Goal: Check status

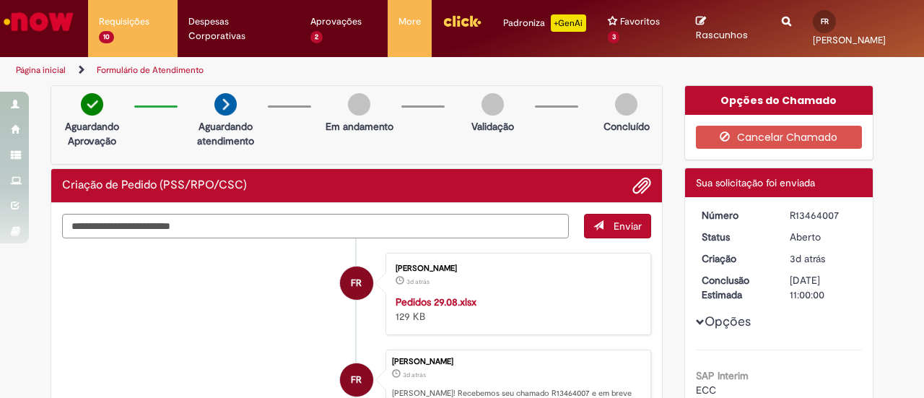
click at [49, 70] on link "Página inicial" at bounding box center [41, 70] width 50 height 12
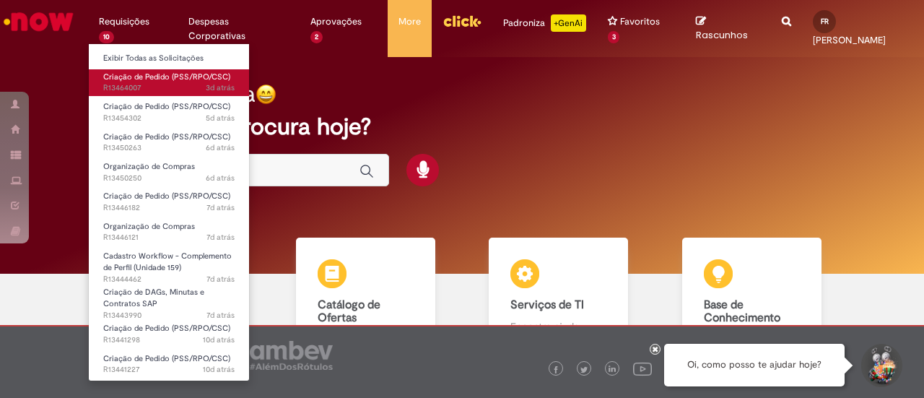
click at [118, 79] on span "Criação de Pedido (PSS/RPO/CSC)" at bounding box center [166, 77] width 127 height 11
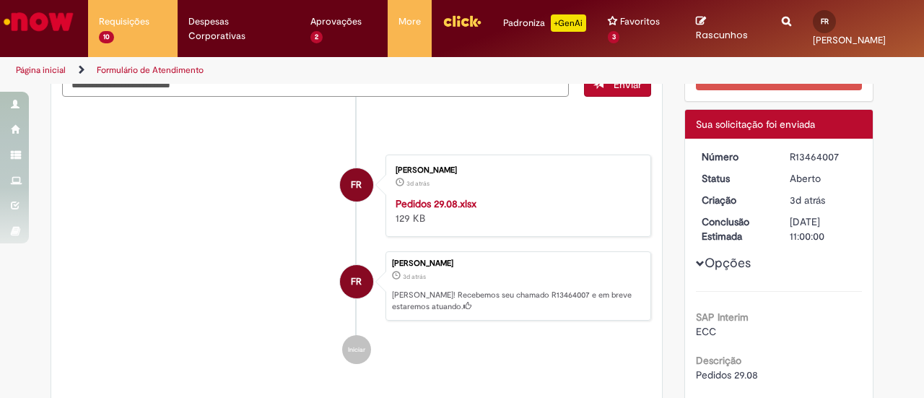
scroll to position [72, 0]
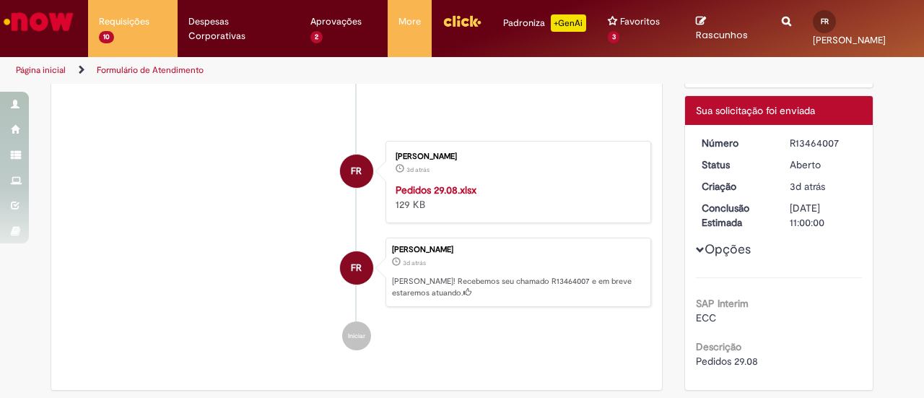
drag, startPoint x: 782, startPoint y: 139, endPoint x: 844, endPoint y: 138, distance: 61.4
click at [844, 136] on dl "Número R13464007 Status Aberto Criação 3d atrás 3 dias atrás Conclusão Estimada…" at bounding box center [780, 136] width 178 height 0
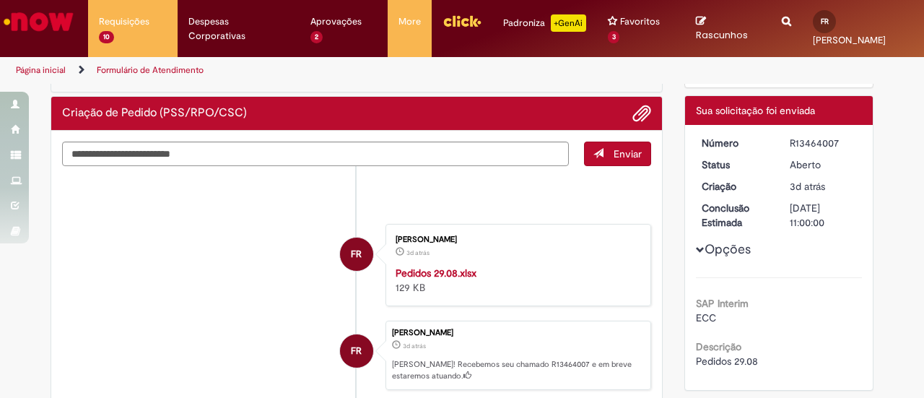
scroll to position [155, 0]
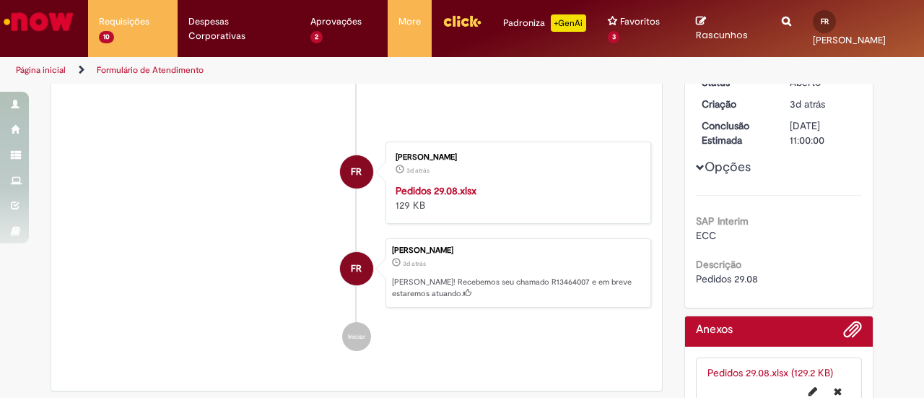
copy dl "R13464007 Status Aberto Criação 3d atrás 3 dias atrás Conclusão Estimada 03/09/…"
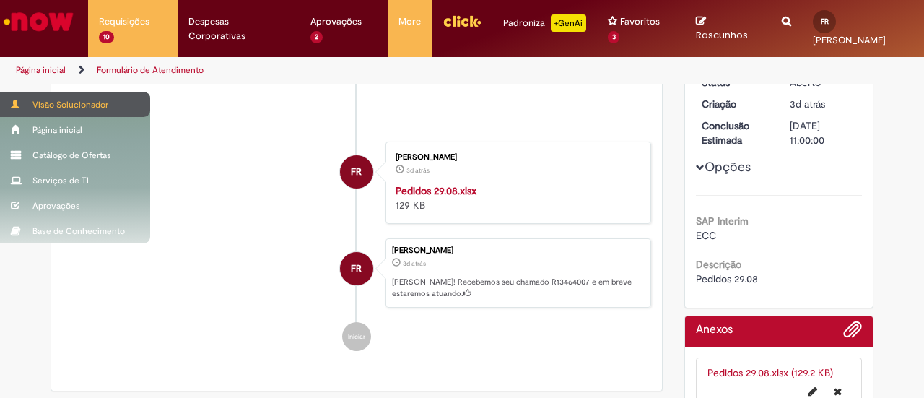
click at [27, 108] on div "Visão Solucionador" at bounding box center [75, 104] width 150 height 25
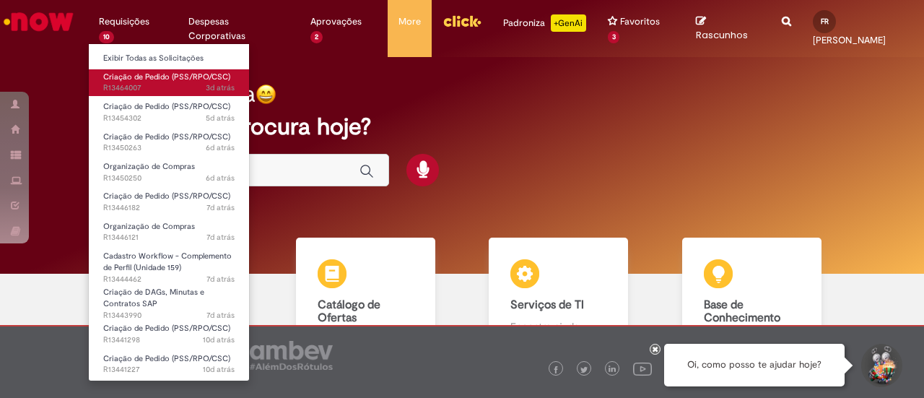
click at [134, 83] on span "3d atrás 3 dias atrás R13464007" at bounding box center [169, 88] width 132 height 12
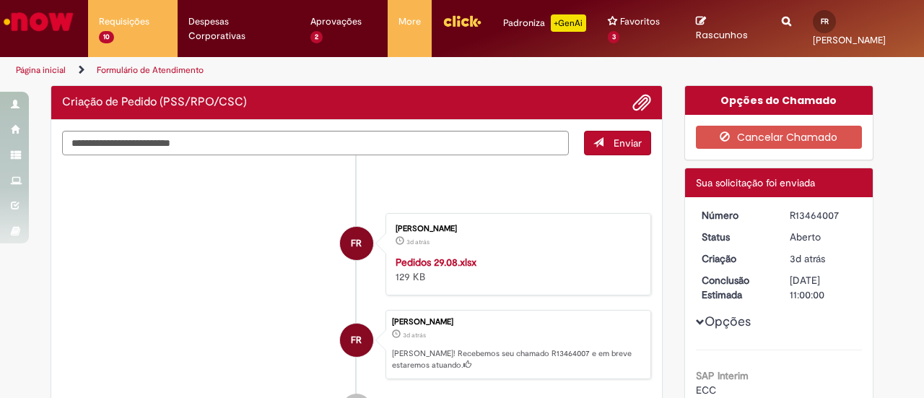
drag, startPoint x: 796, startPoint y: 213, endPoint x: 835, endPoint y: 213, distance: 39.0
click at [835, 213] on dd "R13464007" at bounding box center [823, 215] width 89 height 14
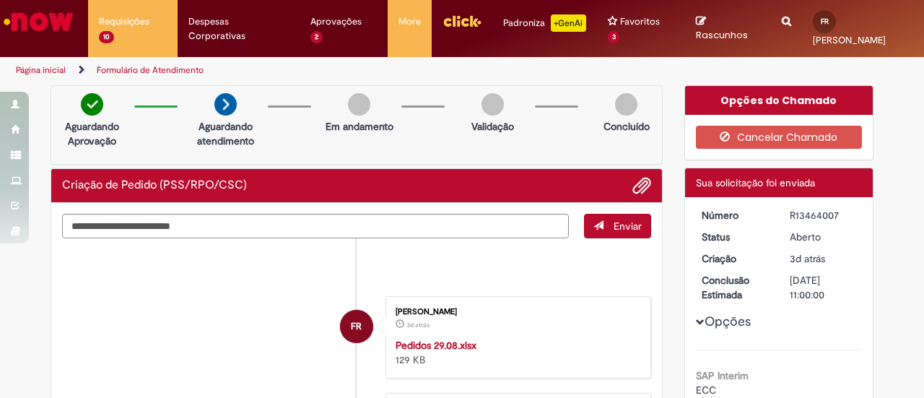
copy div "R13464007"
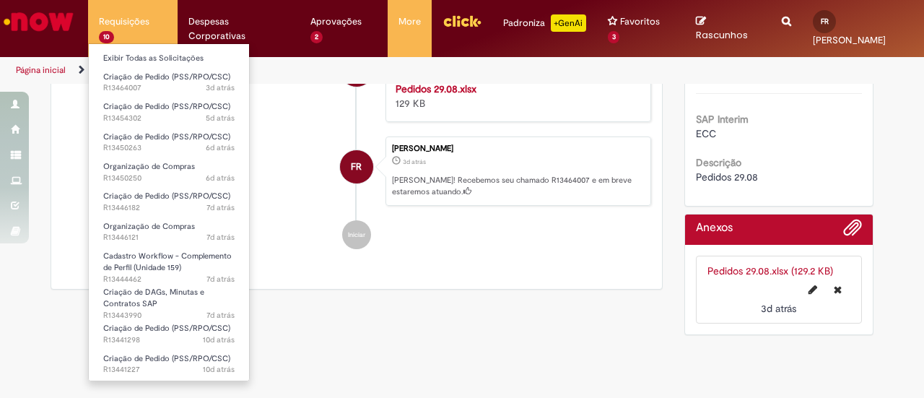
scroll to position [299, 0]
